Goal: Find specific page/section: Find specific page/section

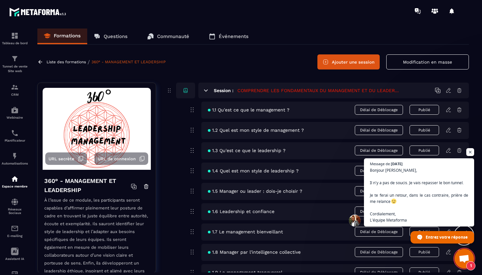
scroll to position [5783, 0]
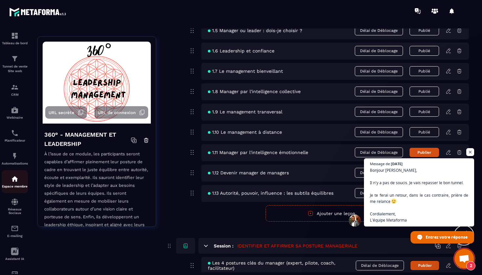
click at [14, 179] on img at bounding box center [15, 179] width 8 height 8
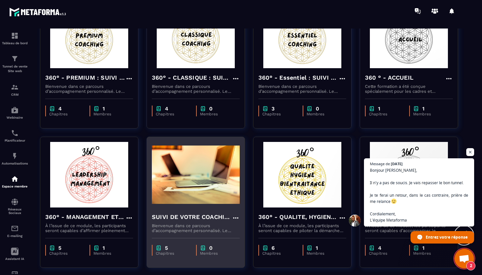
scroll to position [92, 0]
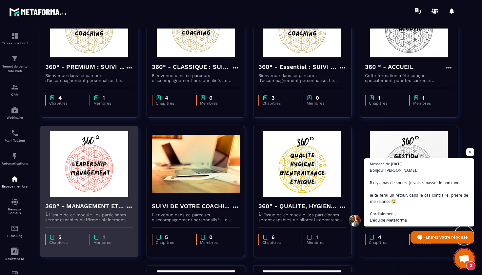
click at [97, 208] on h4 "360° - MANAGEMENT ET LEADERSHIP" at bounding box center [85, 206] width 80 height 9
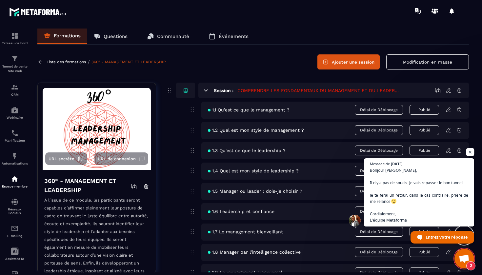
click at [469, 153] on span "Ouvrir le chat" at bounding box center [470, 152] width 8 height 8
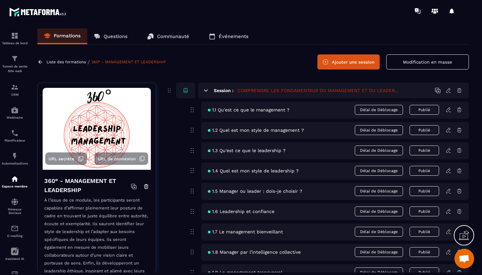
click at [474, 11] on span at bounding box center [469, 11] width 13 height 13
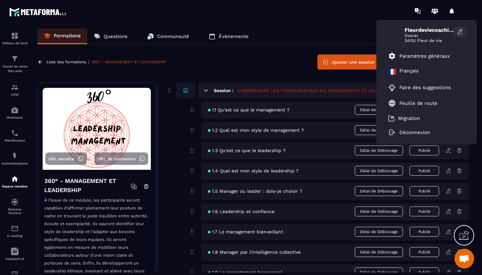
click at [459, 32] on icon at bounding box center [460, 32] width 7 height 7
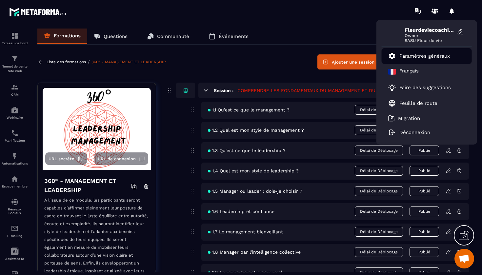
click at [412, 53] on p "Paramètres généraux" at bounding box center [425, 56] width 51 height 6
